Goal: Find specific fact: Find contact information

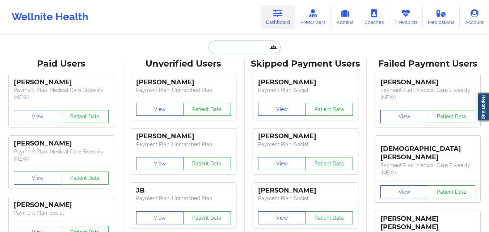
click at [229, 47] on input "text" at bounding box center [244, 48] width 72 height 14
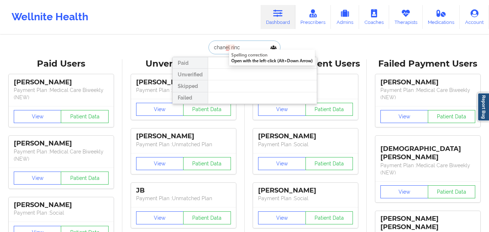
click at [243, 46] on input "chanel rinc" at bounding box center [244, 48] width 72 height 14
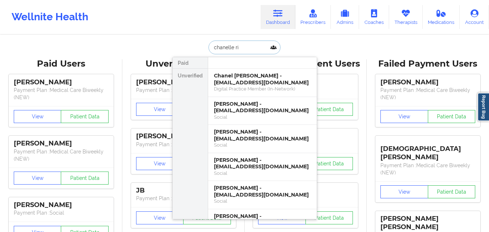
type input "chanelle rin"
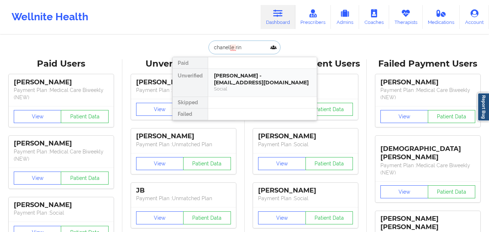
click at [247, 76] on div "[PERSON_NAME] - [EMAIL_ADDRESS][DOMAIN_NAME]" at bounding box center [262, 78] width 97 height 13
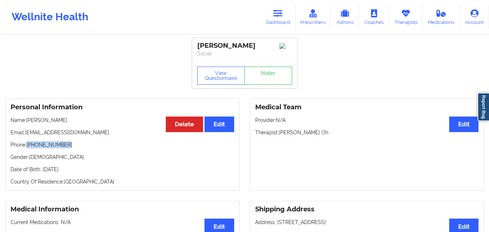
drag, startPoint x: 63, startPoint y: 147, endPoint x: 27, endPoint y: 148, distance: 36.5
click at [27, 148] on p "Phone: [PHONE_NUMBER]" at bounding box center [122, 144] width 224 height 7
copy p "[PHONE_NUMBER]"
